Goal: Information Seeking & Learning: Learn about a topic

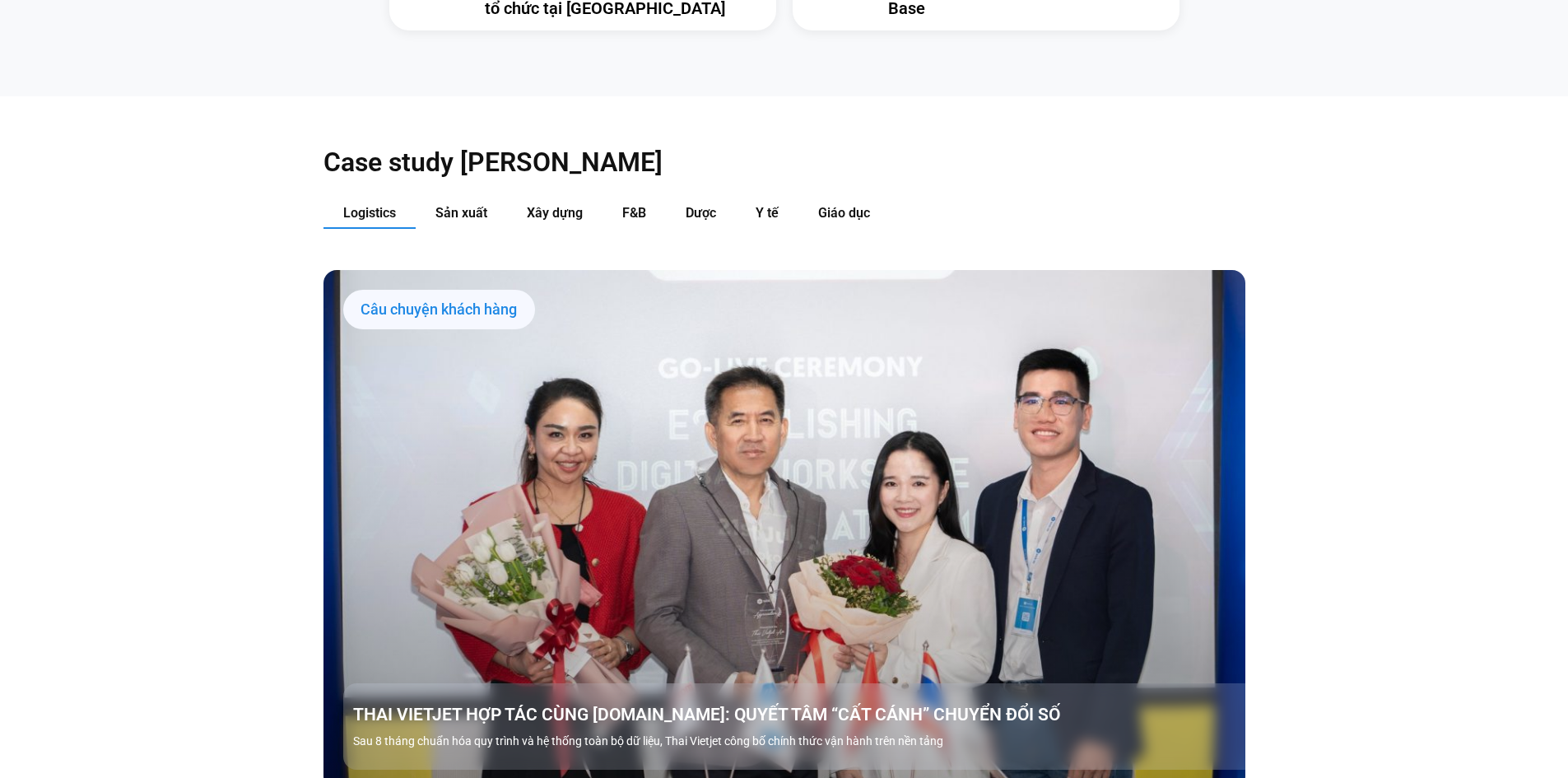
scroll to position [1810, 0]
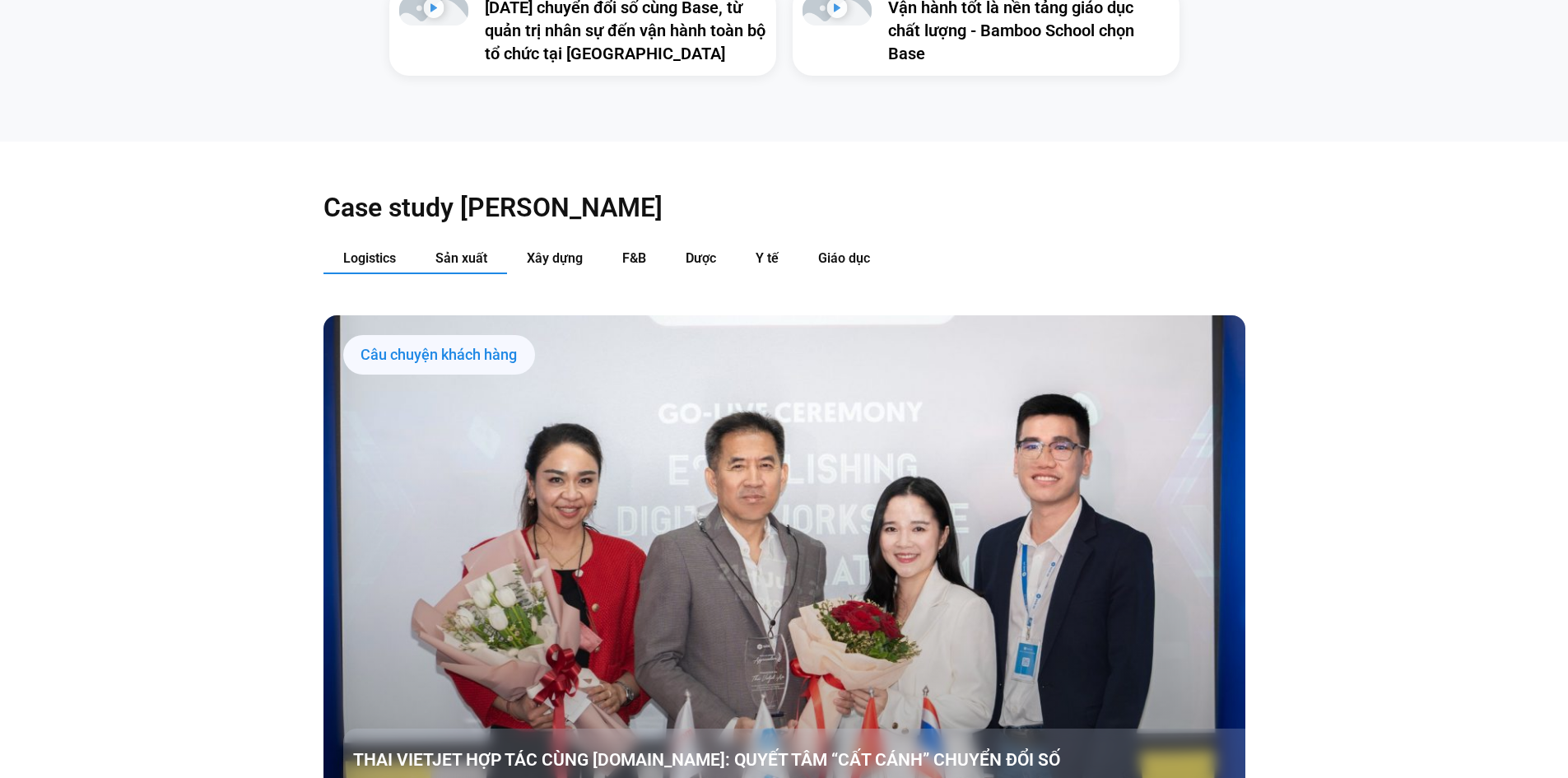
click at [451, 250] on span "Sản xuất" at bounding box center [462, 257] width 52 height 15
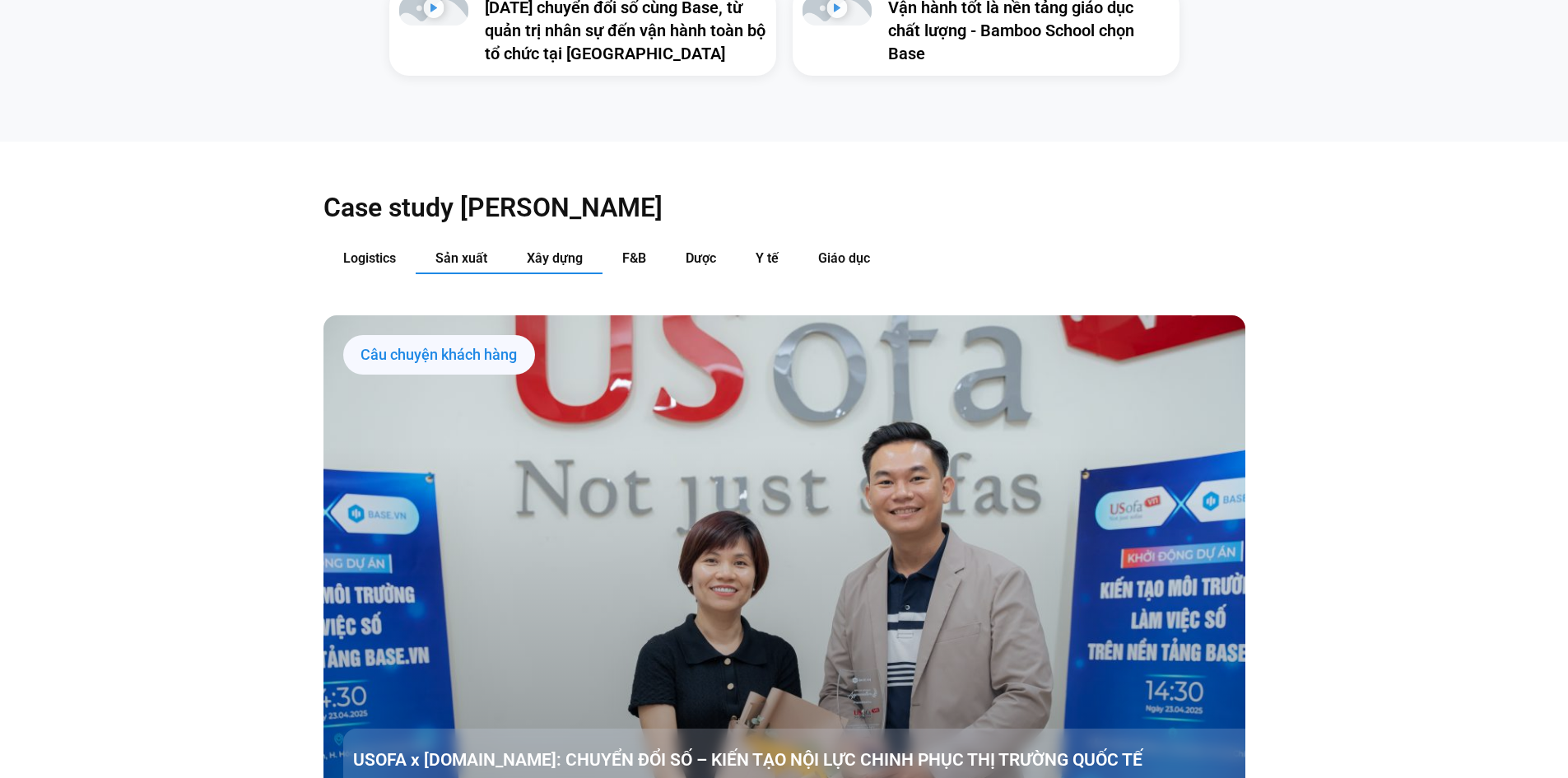
click at [556, 250] on span "Xây dựng" at bounding box center [554, 257] width 56 height 15
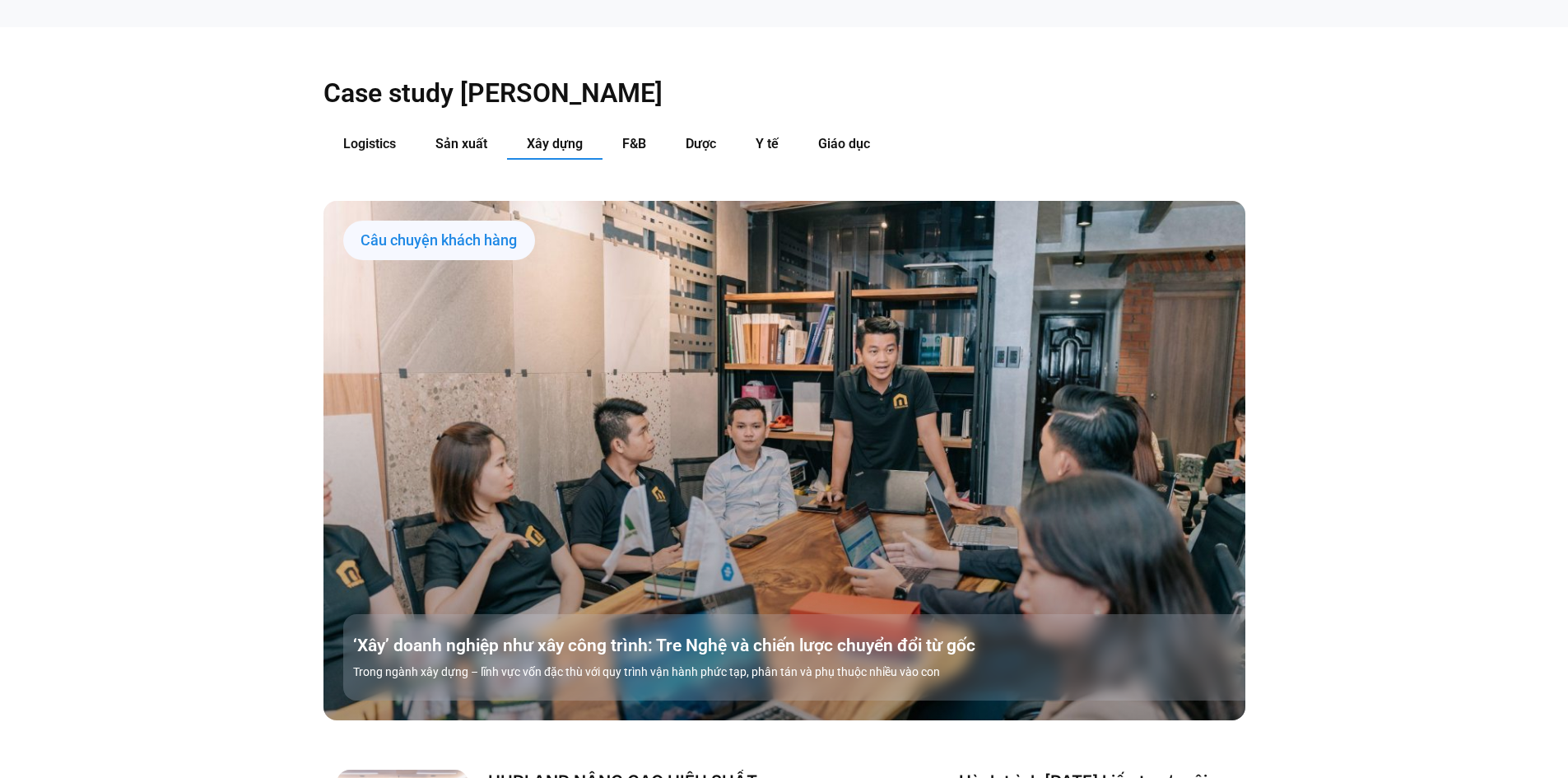
scroll to position [1893, 0]
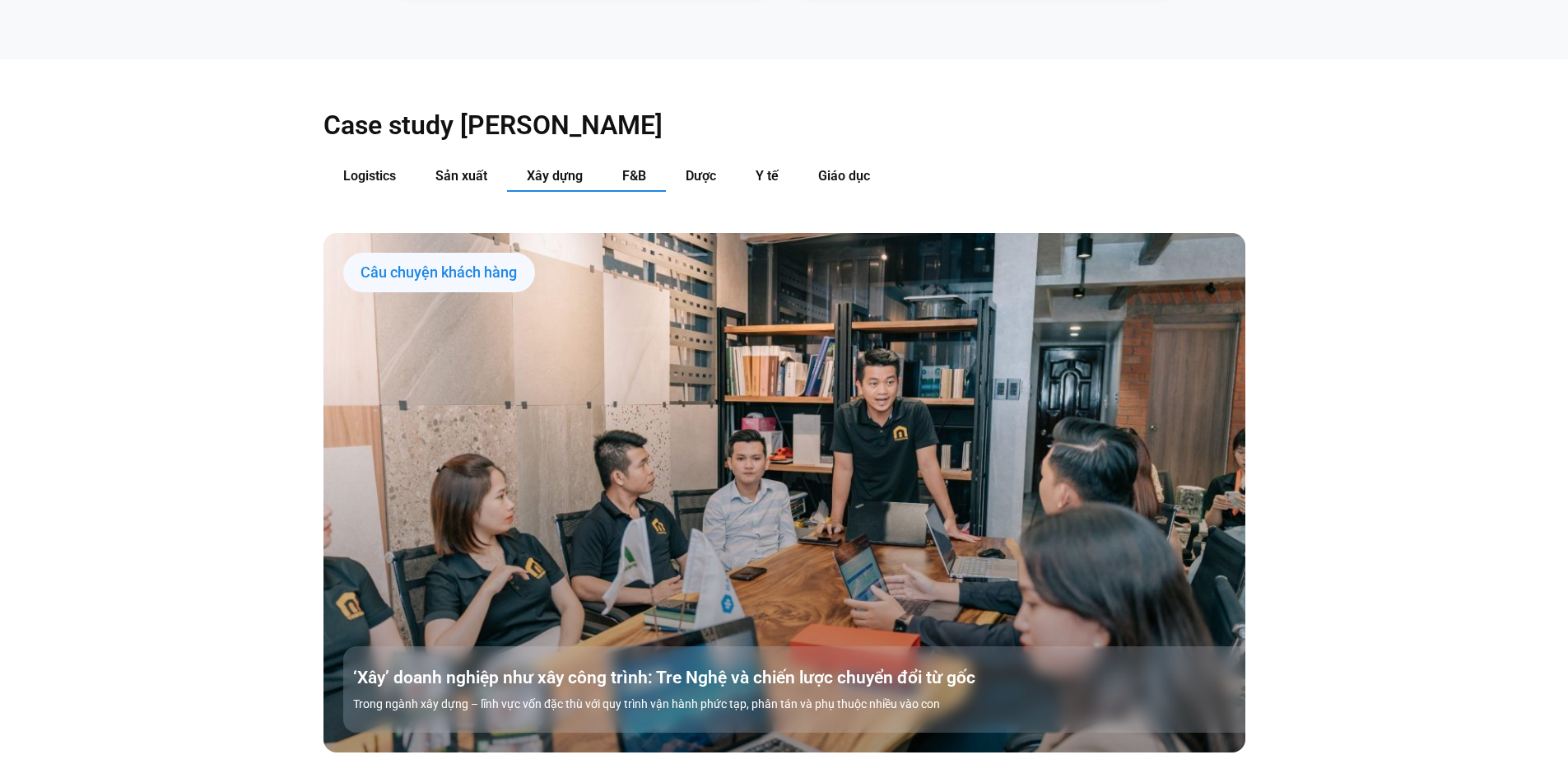
click at [621, 162] on button "F&B" at bounding box center [633, 177] width 64 height 31
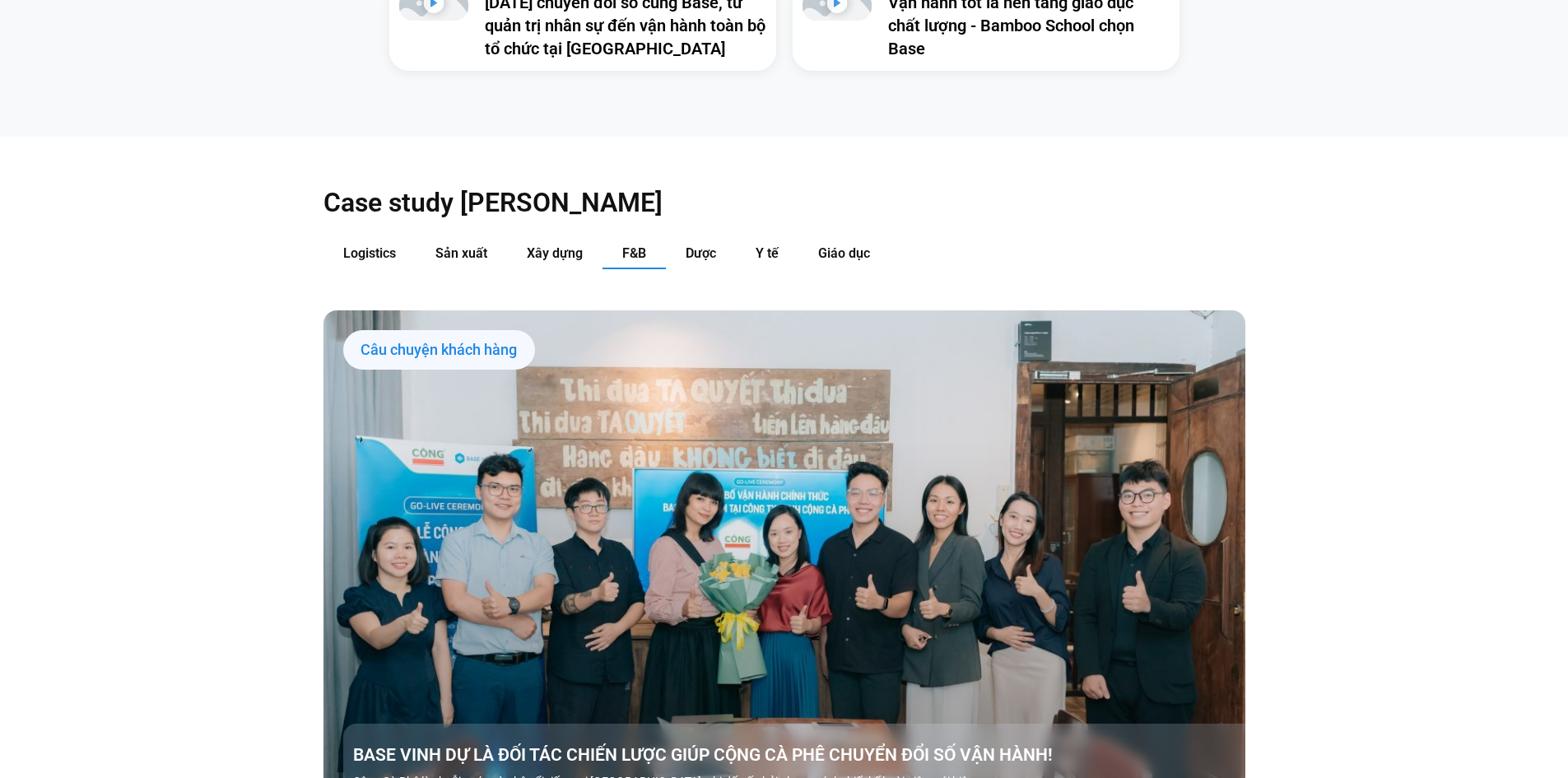
scroll to position [1810, 0]
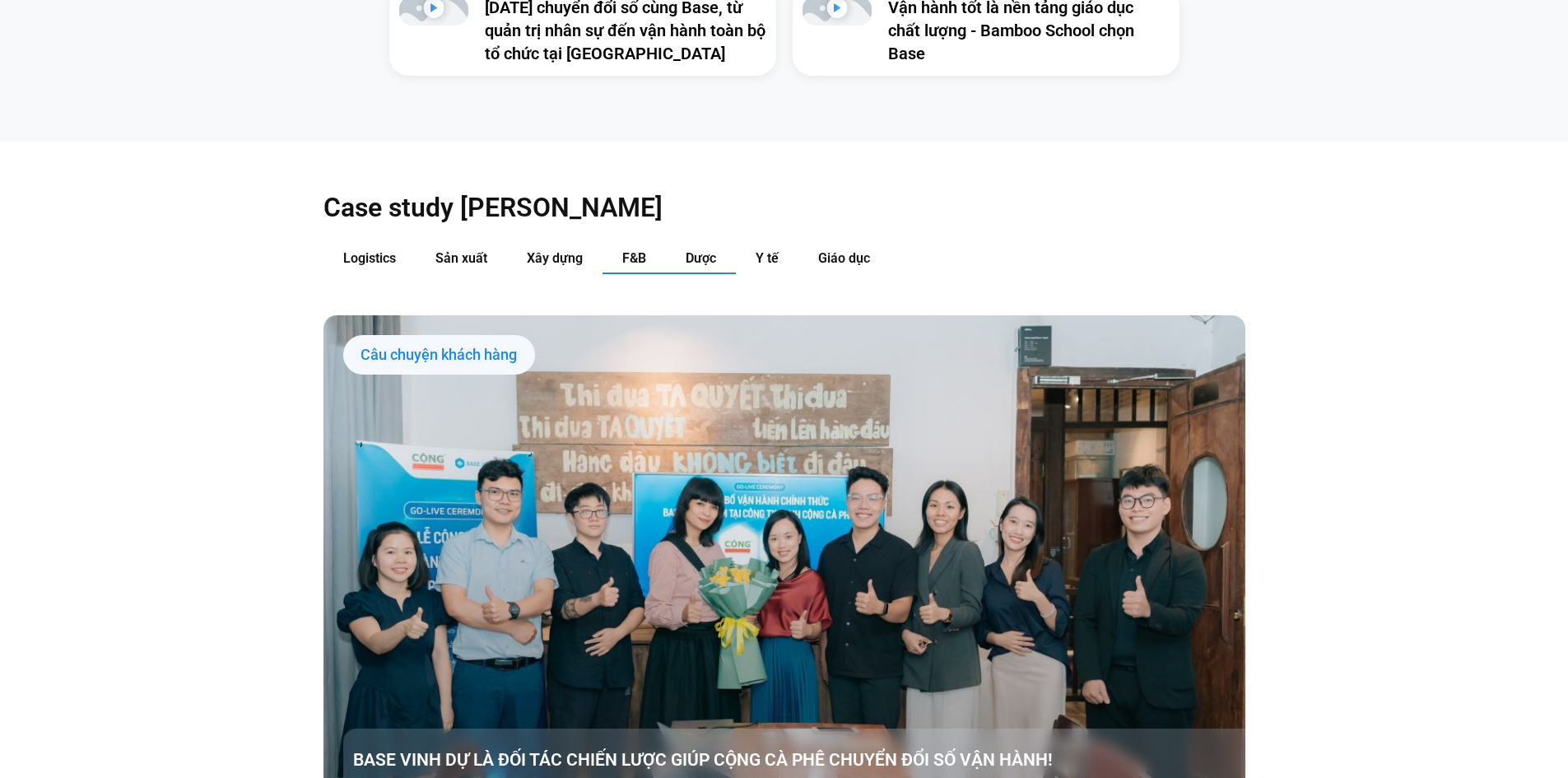
click at [695, 250] on span "Dược" at bounding box center [701, 257] width 31 height 15
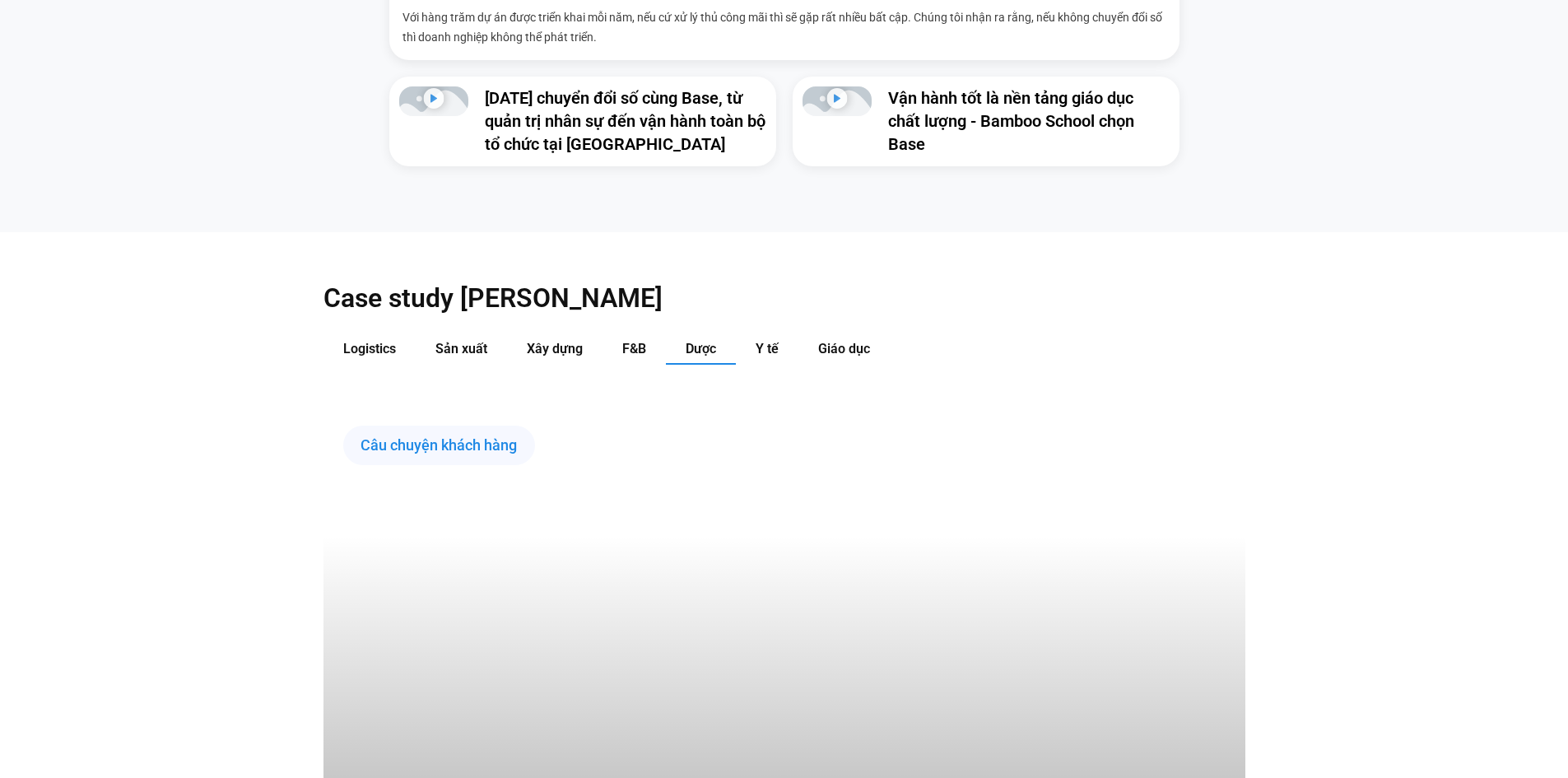
scroll to position [1728, 0]
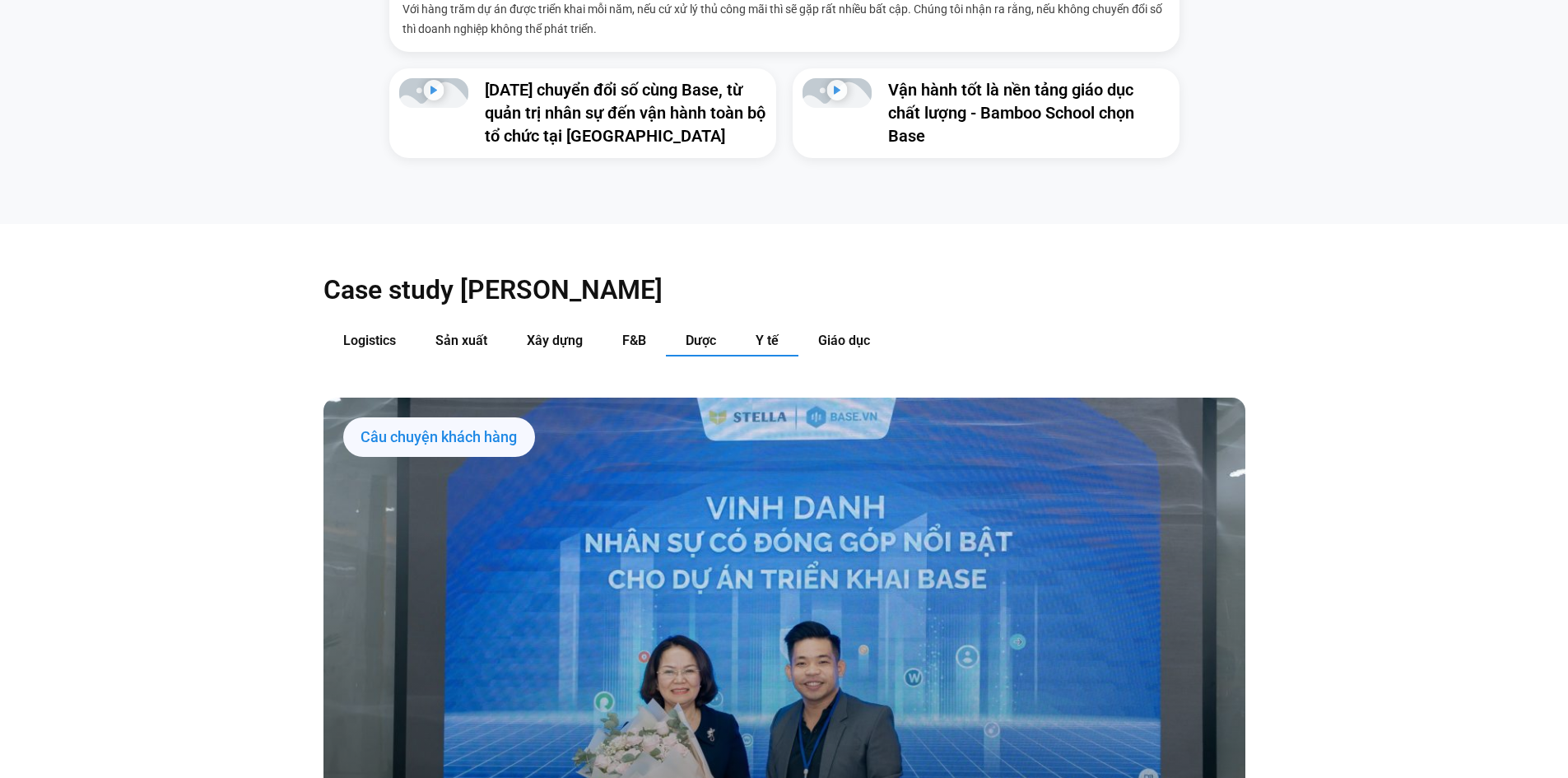
click at [775, 332] on span "Y tế" at bounding box center [767, 340] width 23 height 15
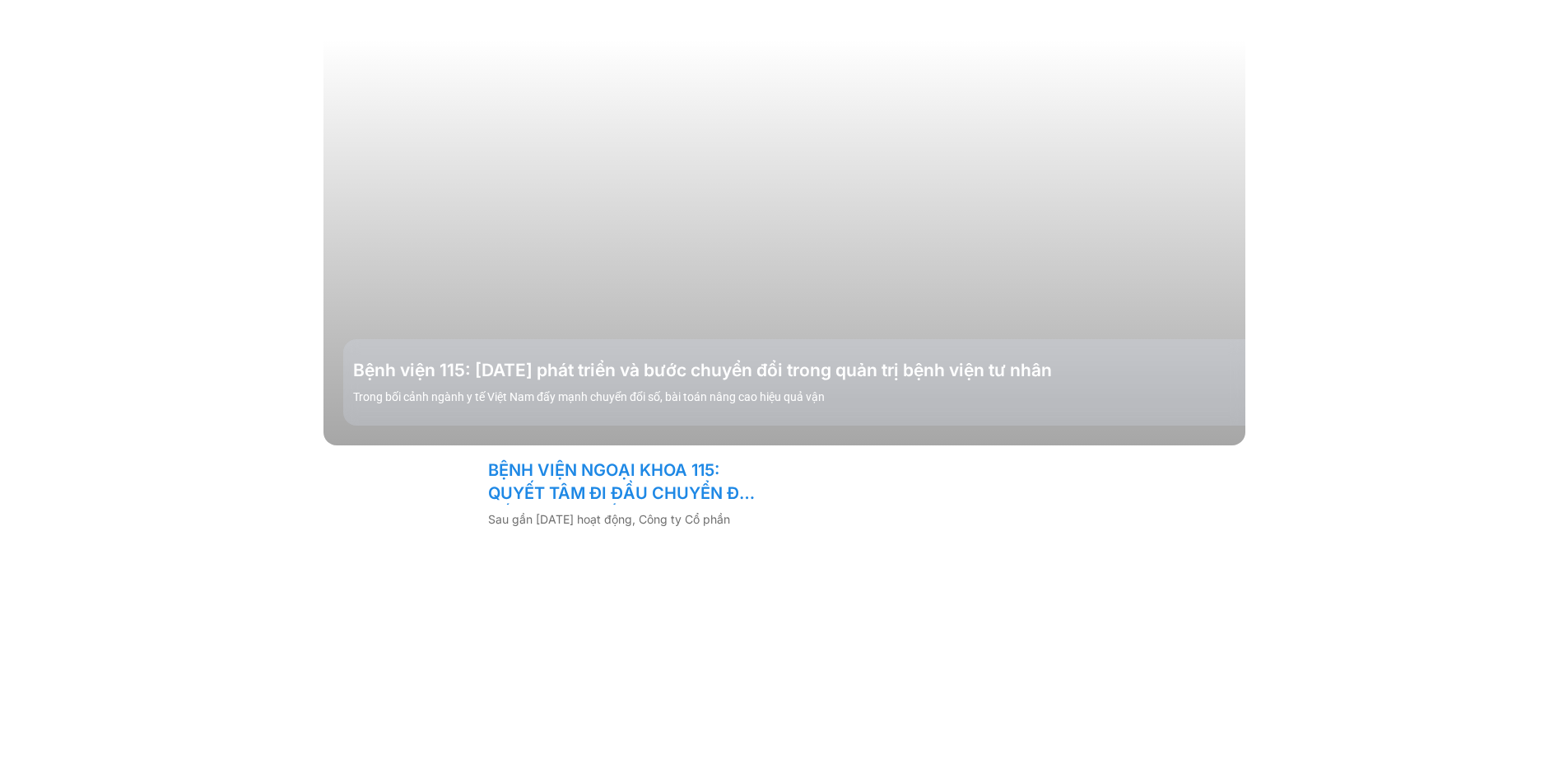
scroll to position [1893, 0]
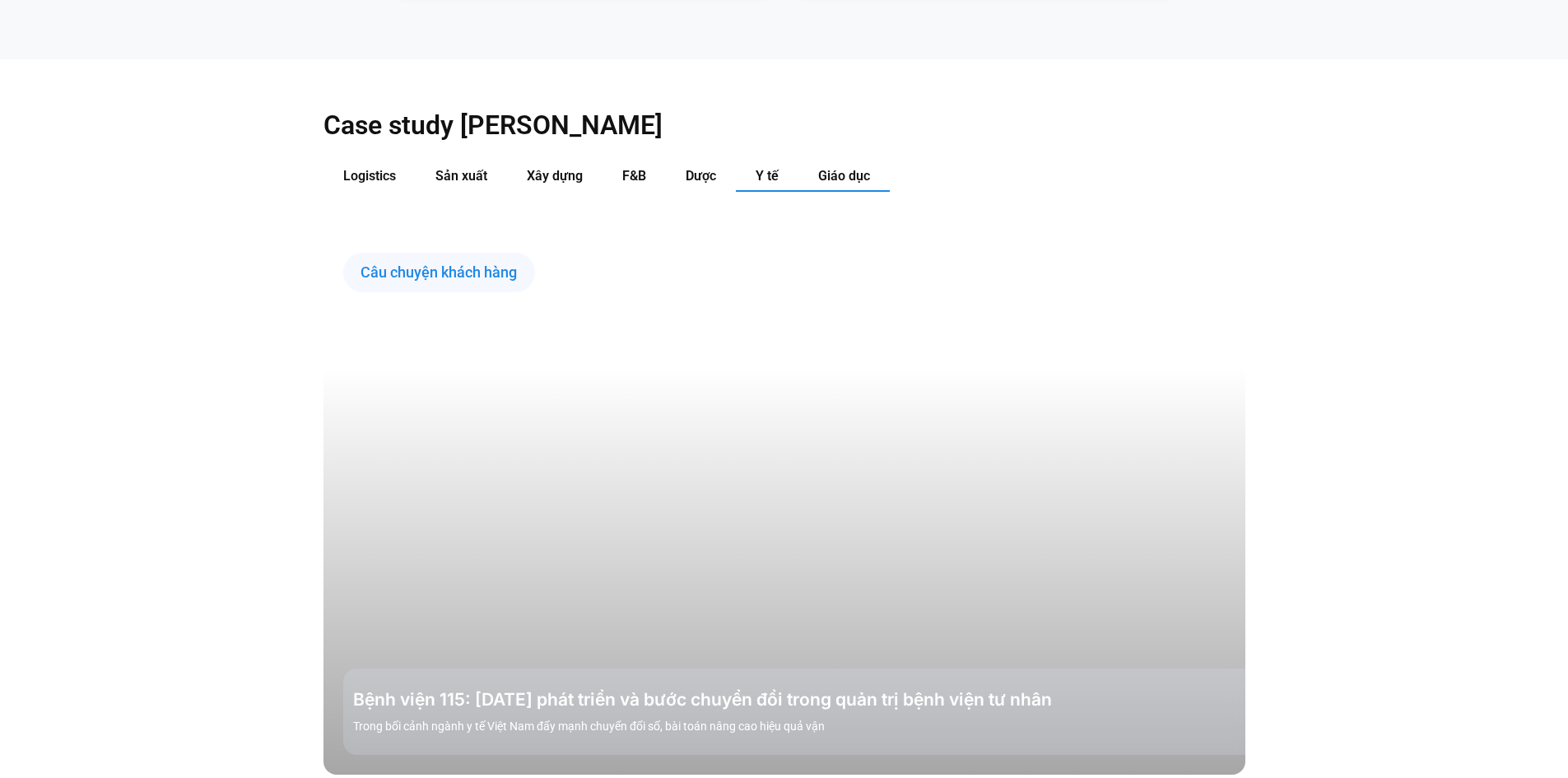
click at [835, 168] on span "Giáo dục" at bounding box center [844, 175] width 52 height 15
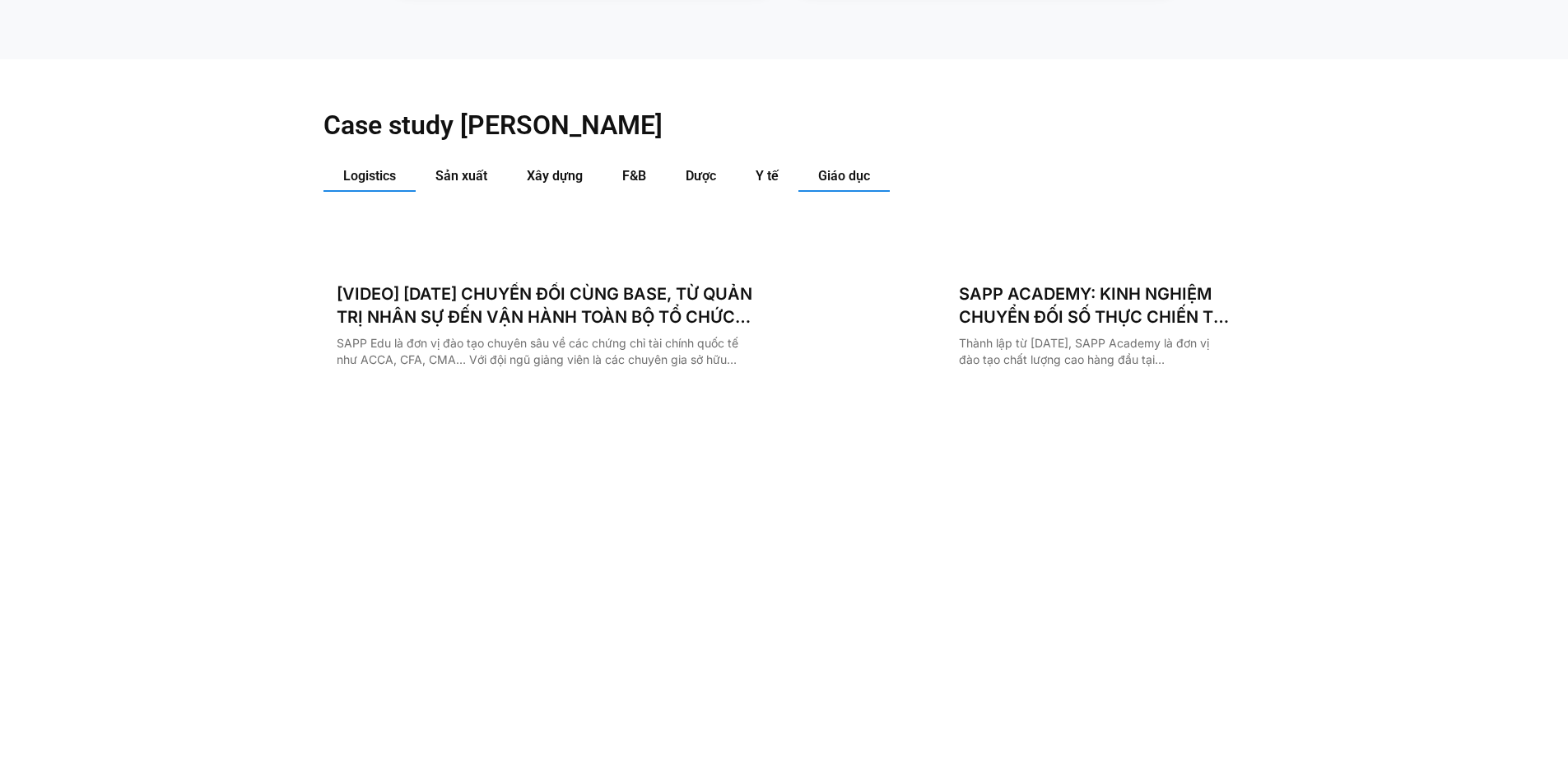
click at [363, 168] on span "Logistics" at bounding box center [369, 175] width 53 height 15
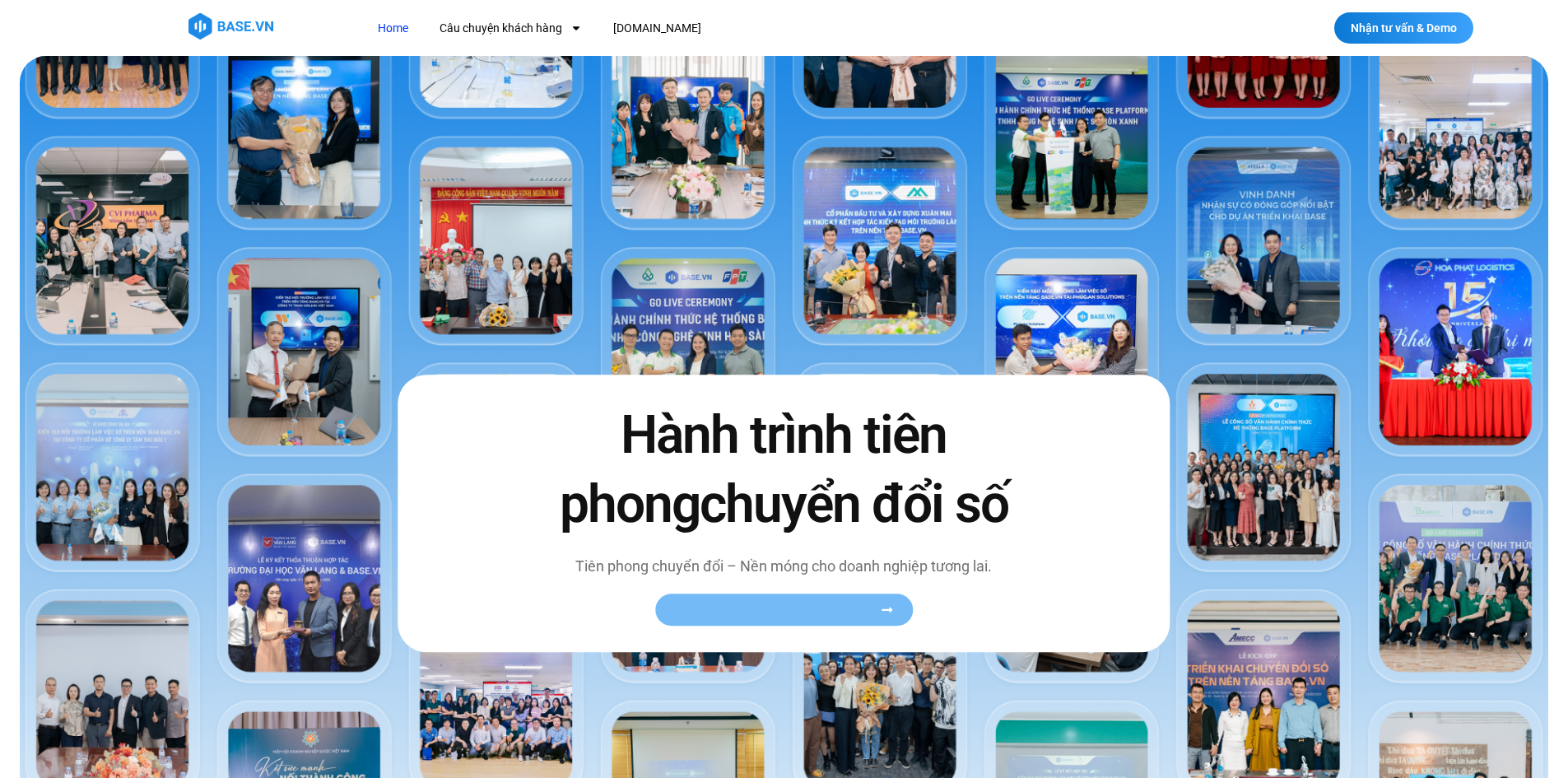
click at [775, 603] on span "Xem toàn bộ câu chuyện khách hàng" at bounding box center [775, 609] width 201 height 13
